Goal: Check status: Check status

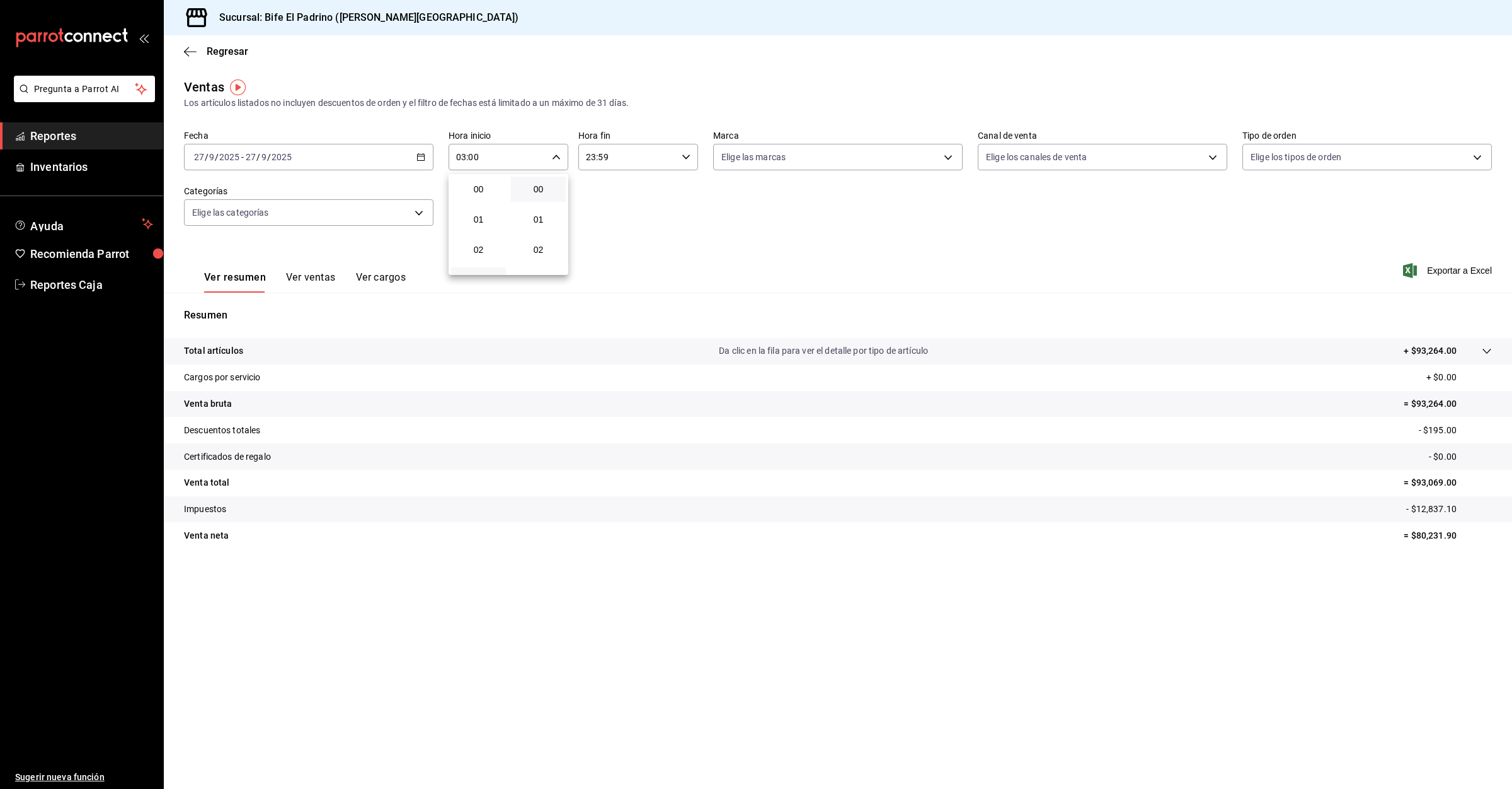
click at [53, 138] on div at bounding box center [756, 394] width 1512 height 789
click at [54, 135] on span "Reportes" at bounding box center [91, 135] width 123 height 17
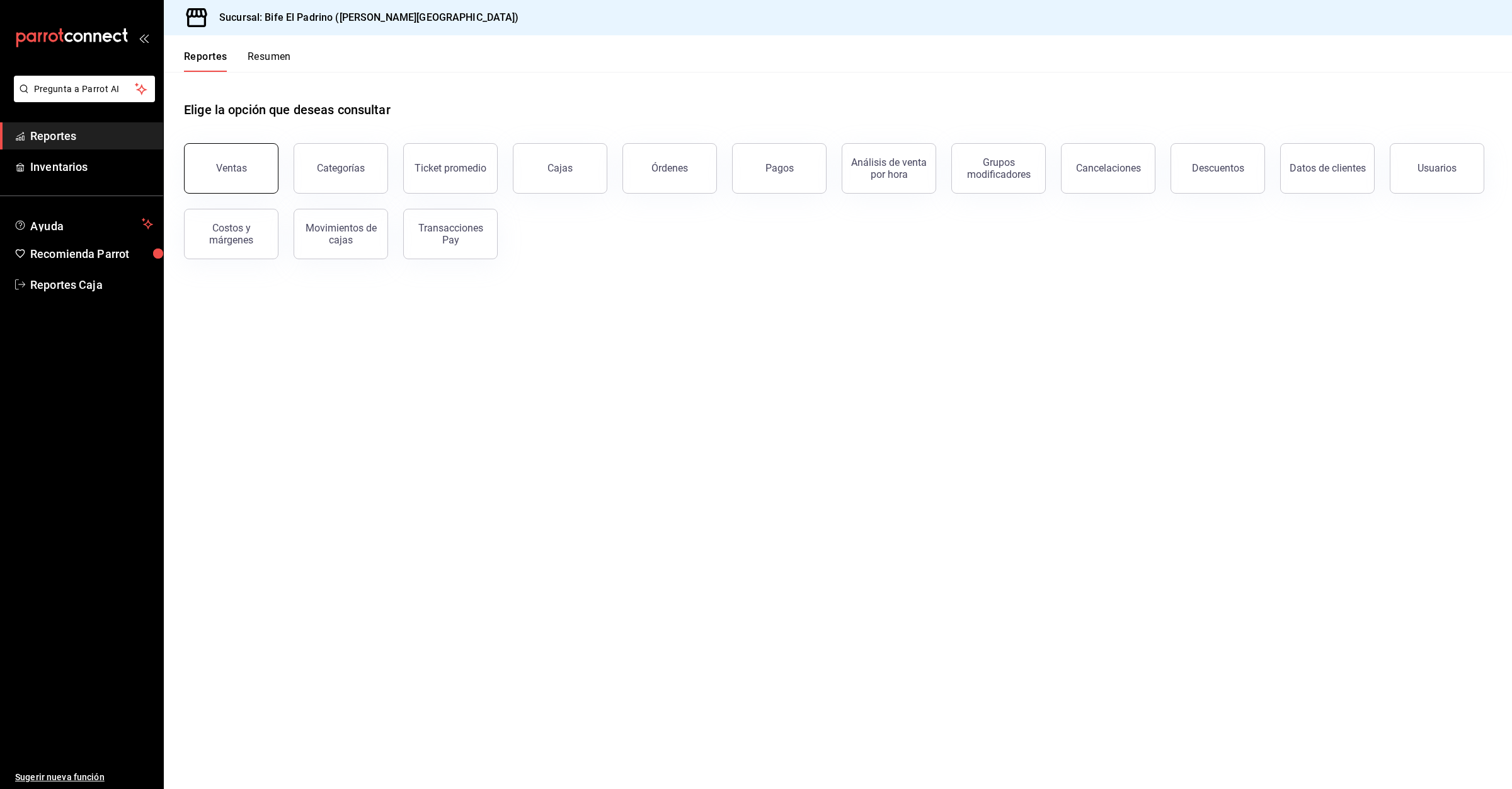
click at [251, 159] on button "Ventas" at bounding box center [231, 168] width 95 height 50
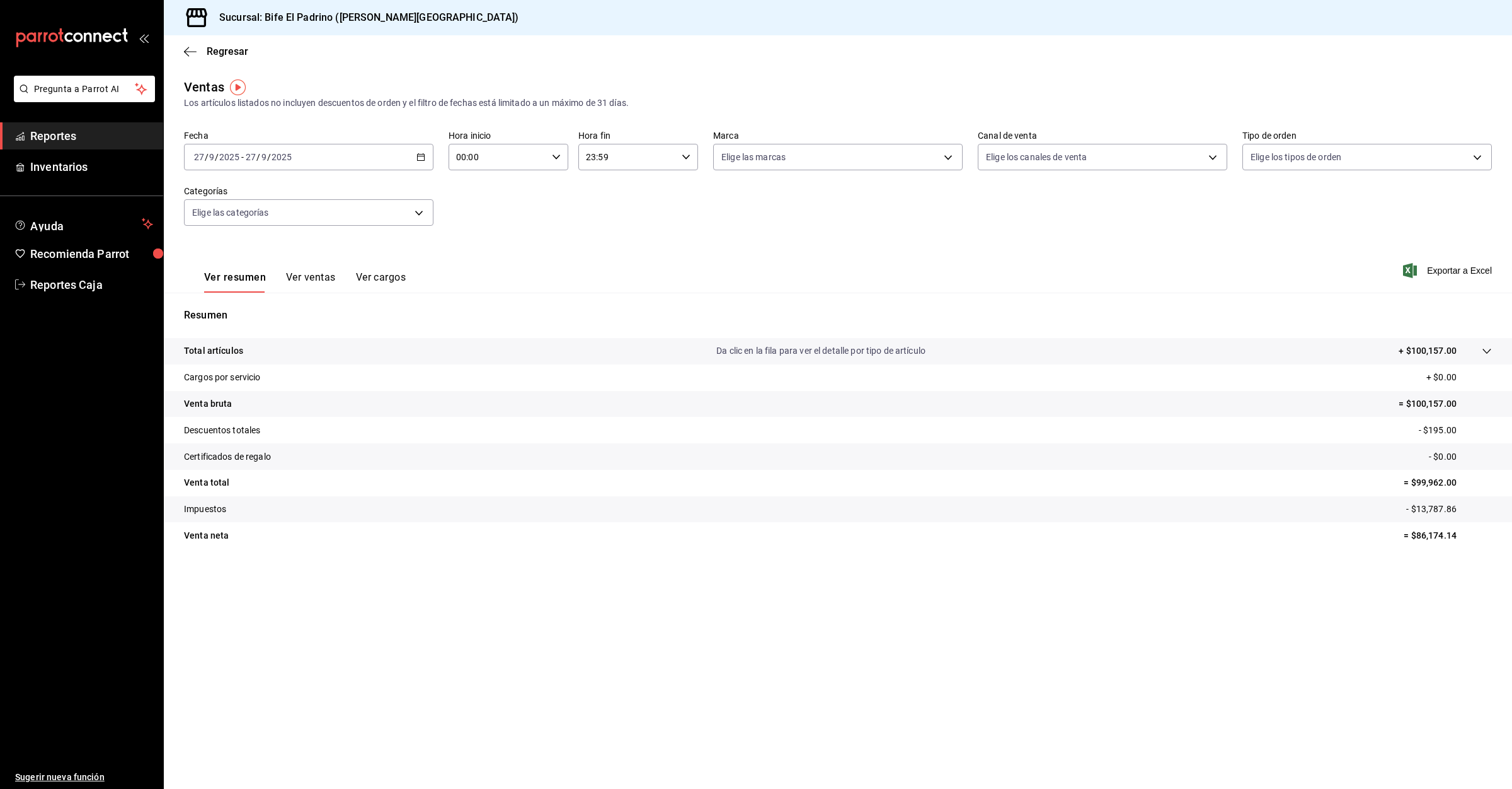
click at [514, 156] on input "00:00" at bounding box center [498, 157] width 98 height 26
click at [481, 269] on button "03" at bounding box center [478, 280] width 55 height 26
type input "03:00"
